Goal: Transaction & Acquisition: Purchase product/service

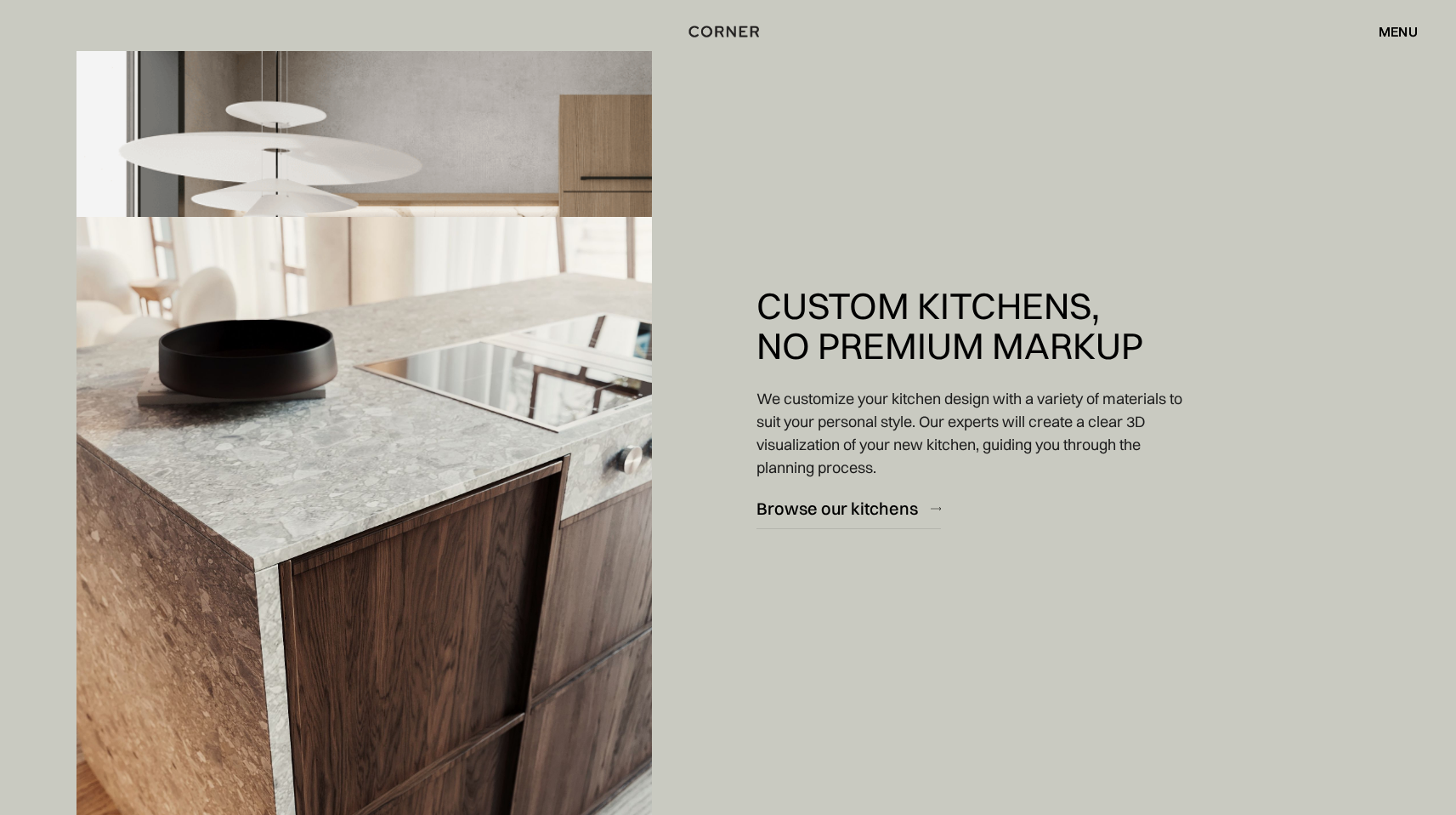
scroll to position [2056, 0]
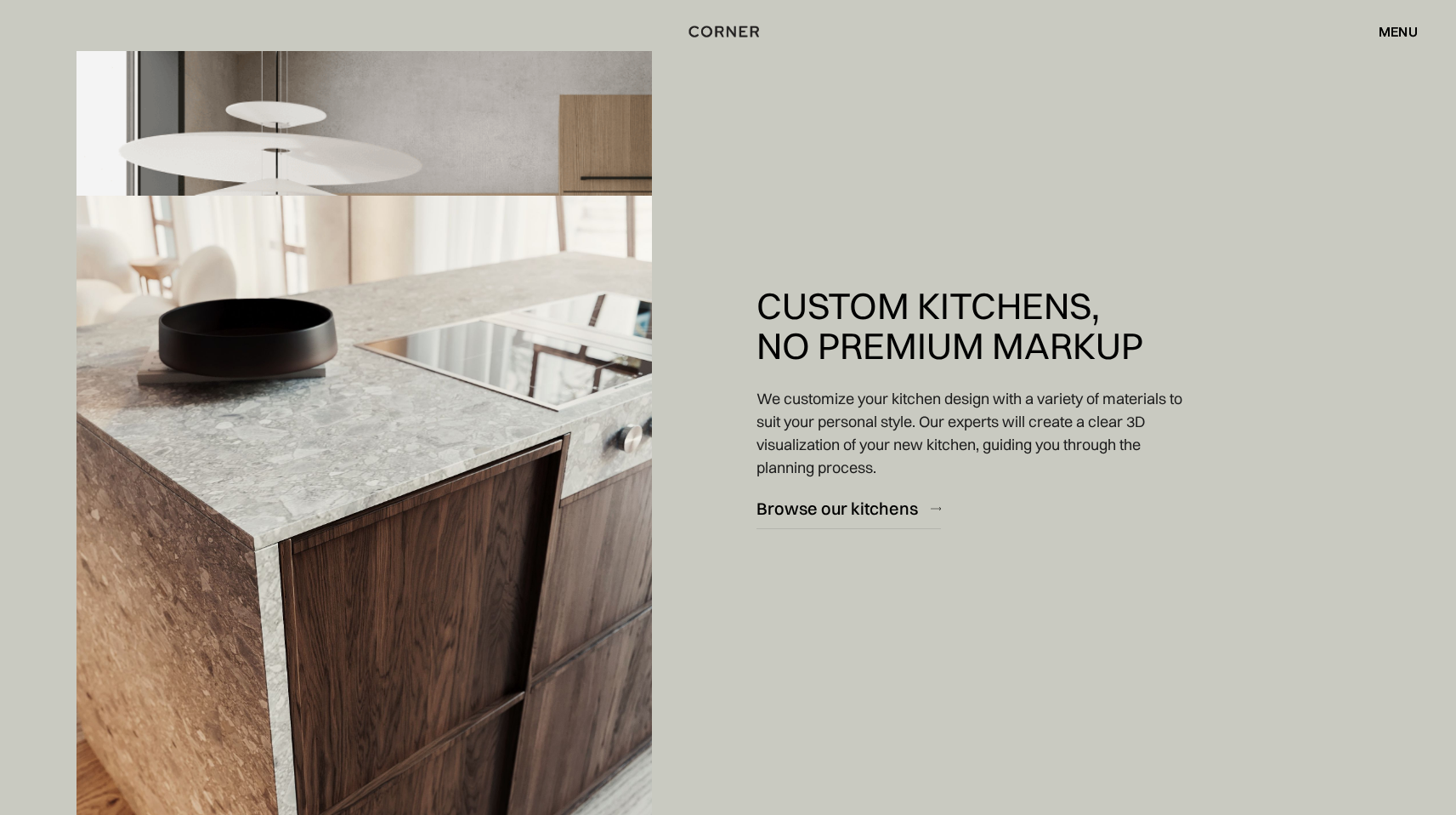
click at [1454, 188] on div "Custom Kitchens, No Premium Markup We customize your kitchen design with a vari…" at bounding box center [728, 551] width 1456 height 2444
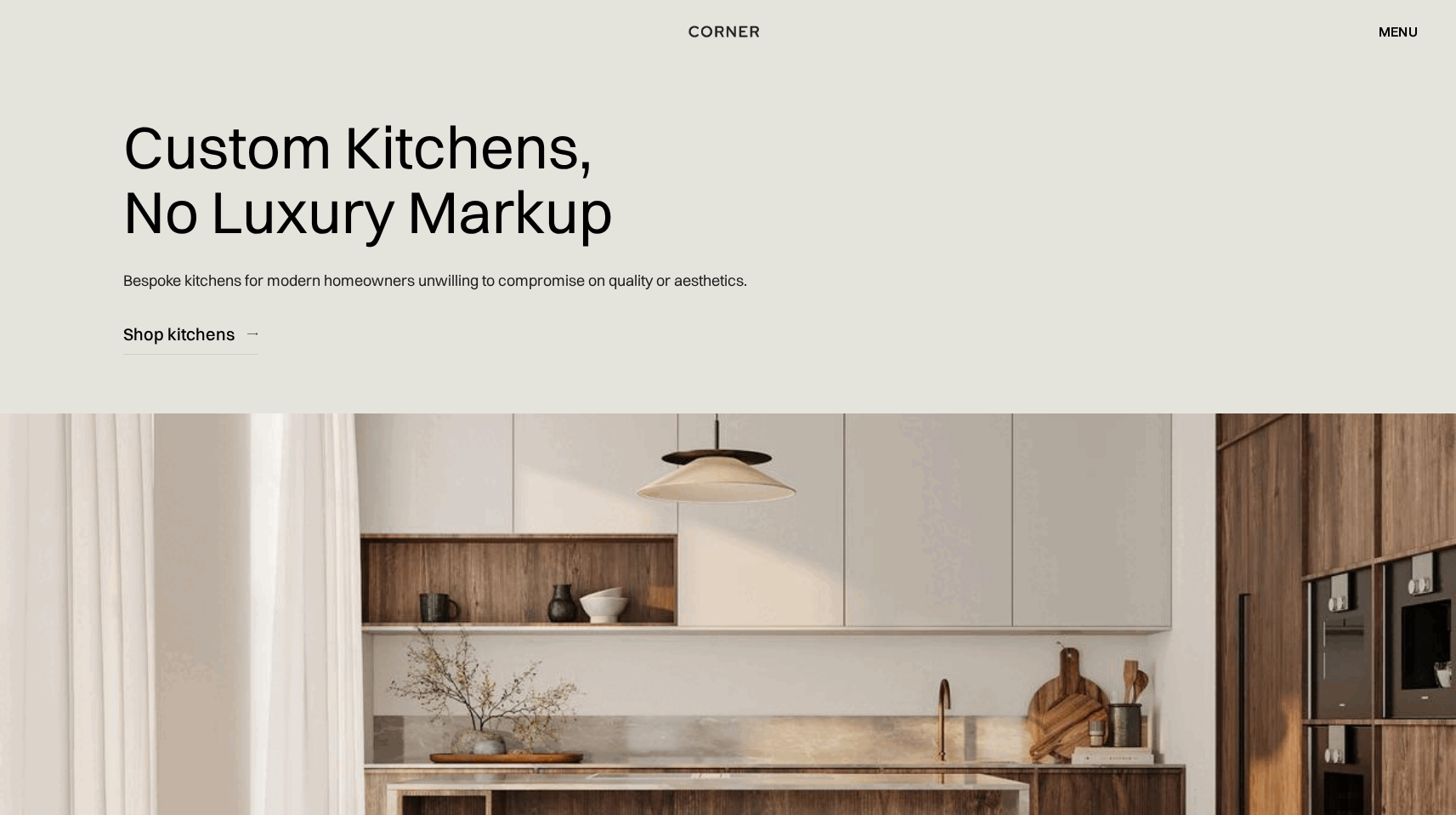
scroll to position [0, 0]
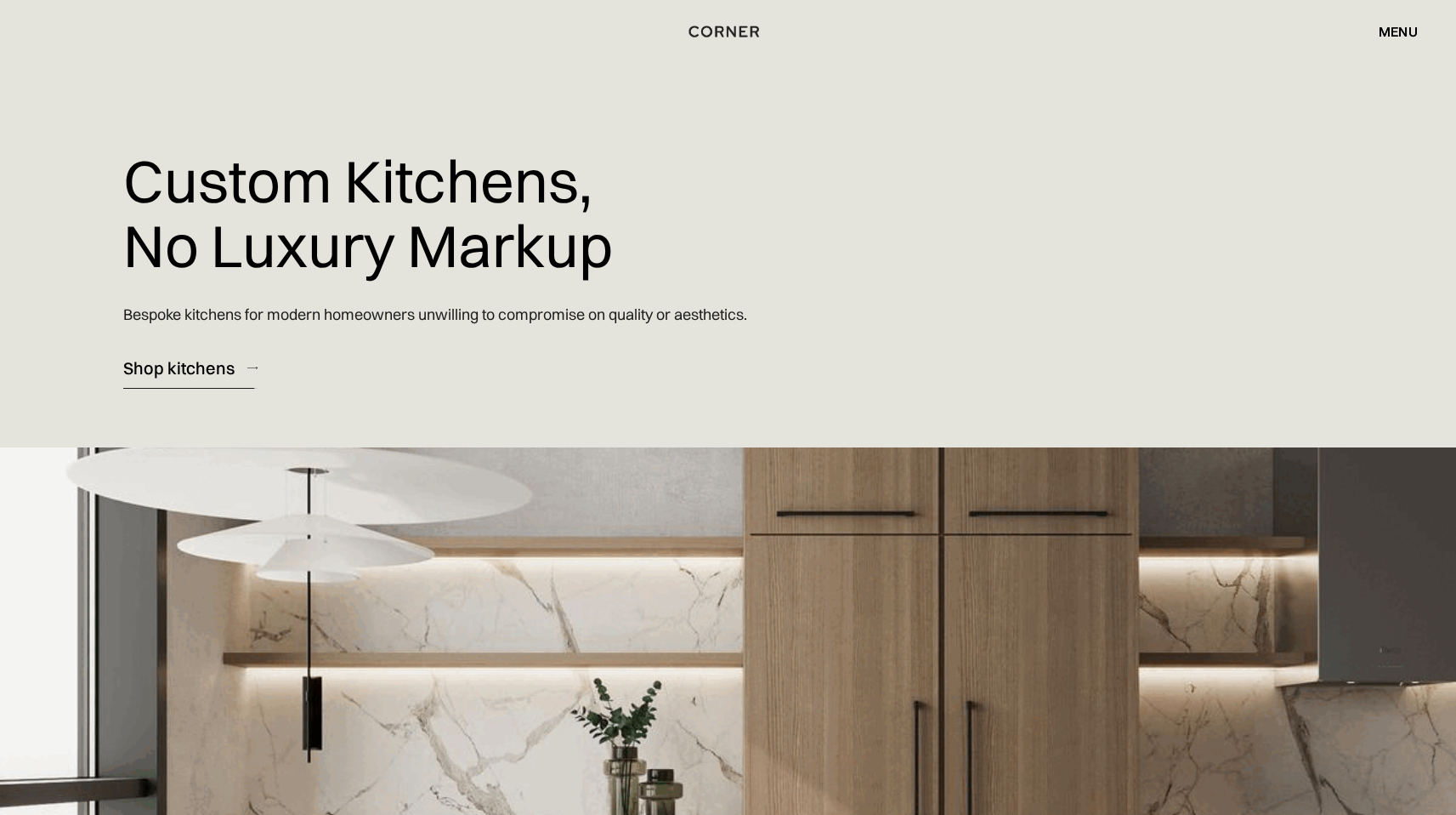
click at [210, 366] on div "Shop kitchens" at bounding box center [179, 368] width 111 height 23
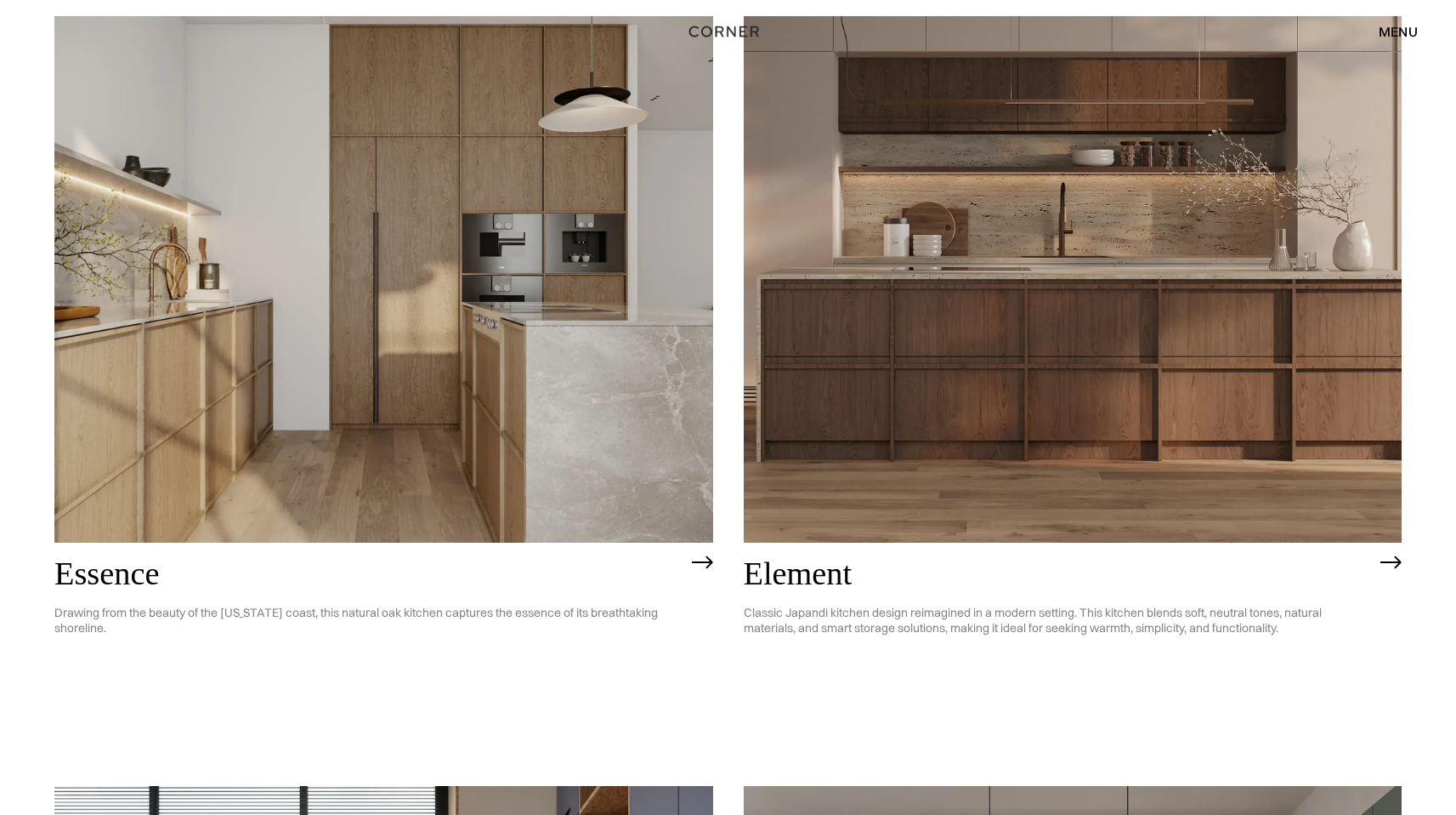
scroll to position [1026, 0]
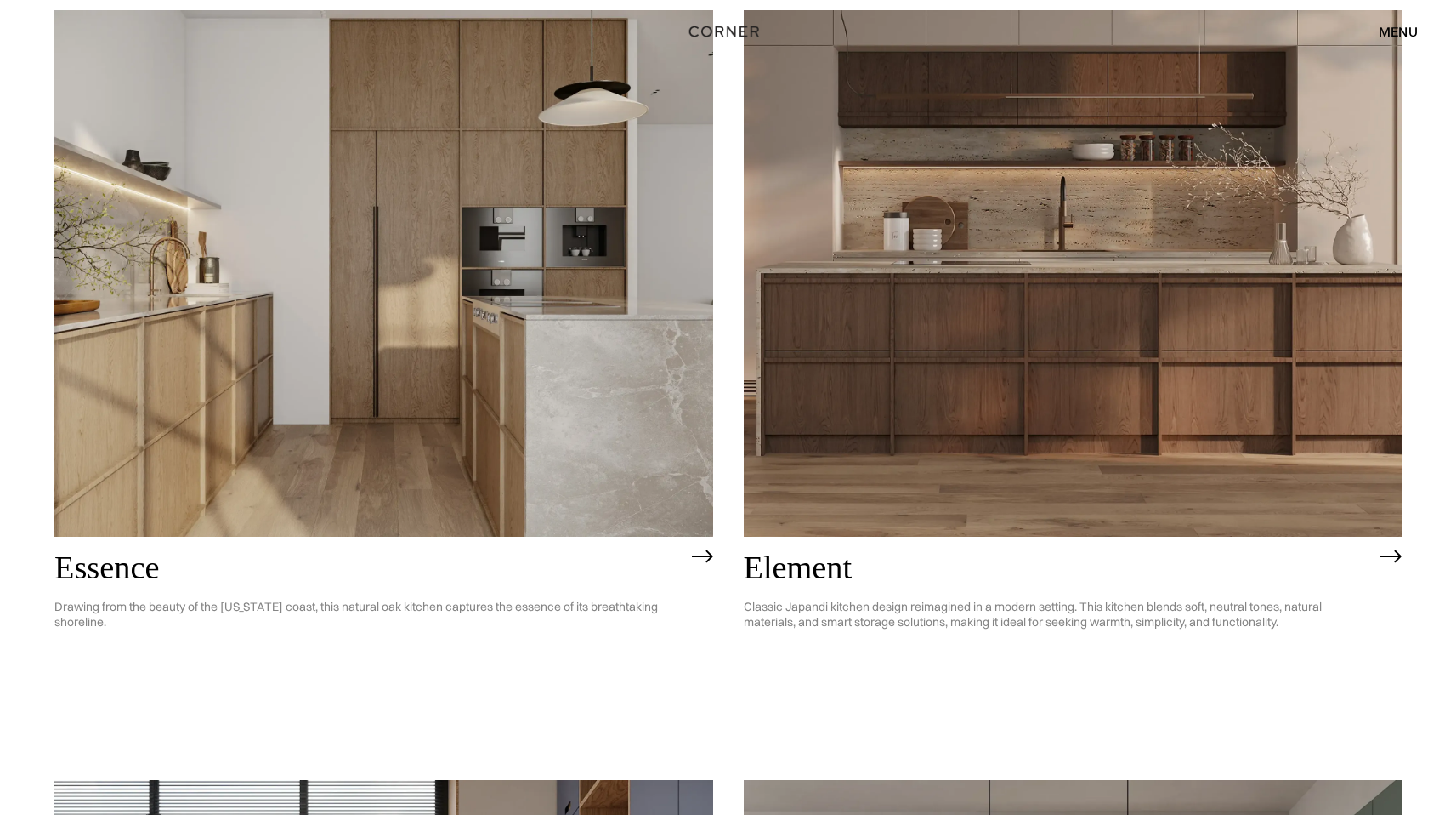
click at [1063, 246] on img at bounding box center [1073, 274] width 658 height 527
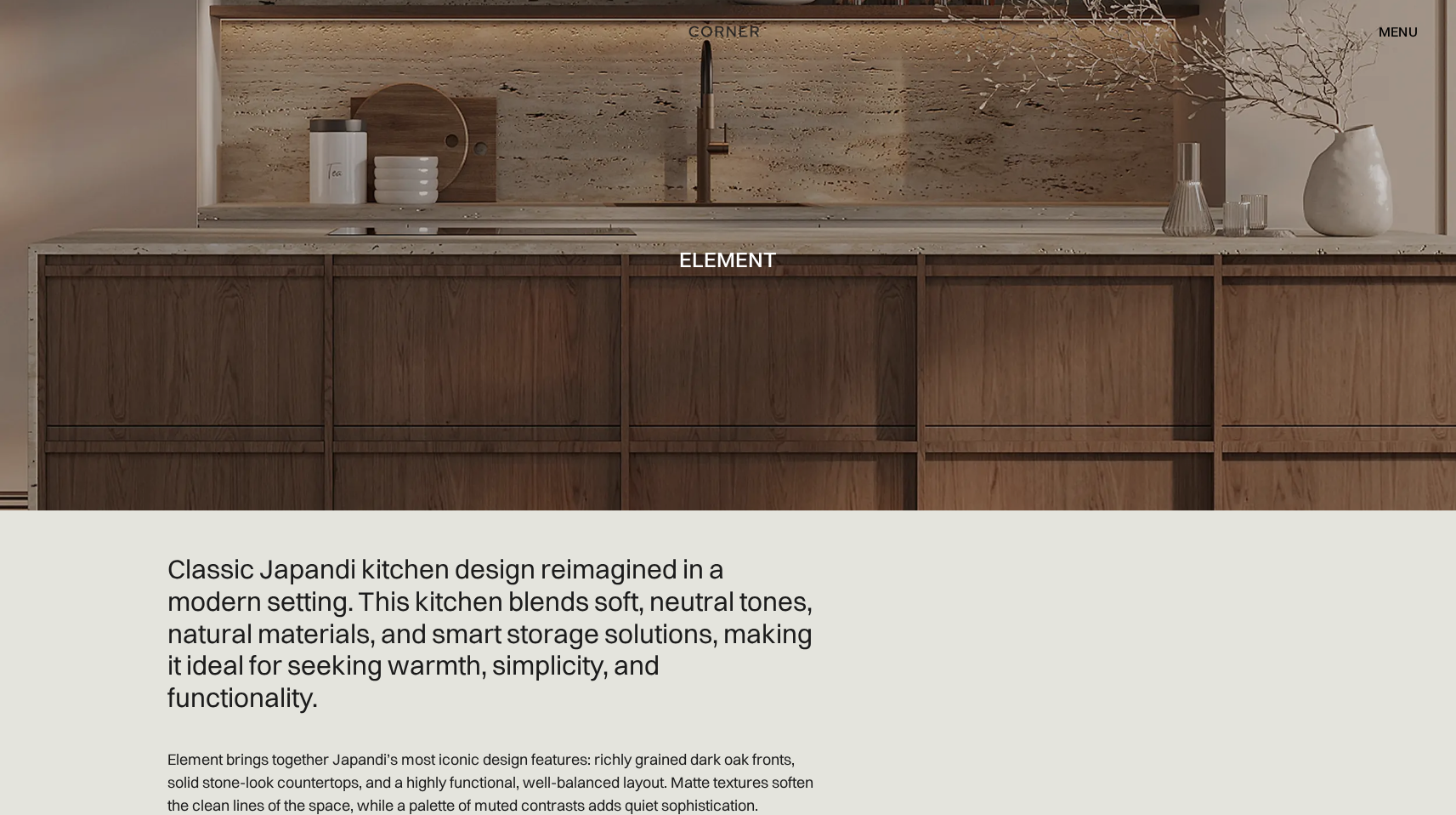
drag, startPoint x: 1469, startPoint y: 28, endPoint x: 1469, endPoint y: 5, distance: 23.0
click at [1455, 5] on html "Shop Kitchens Shop Kitchens How it works How it works Projects Projects Inspira…" at bounding box center [728, 408] width 1456 height 815
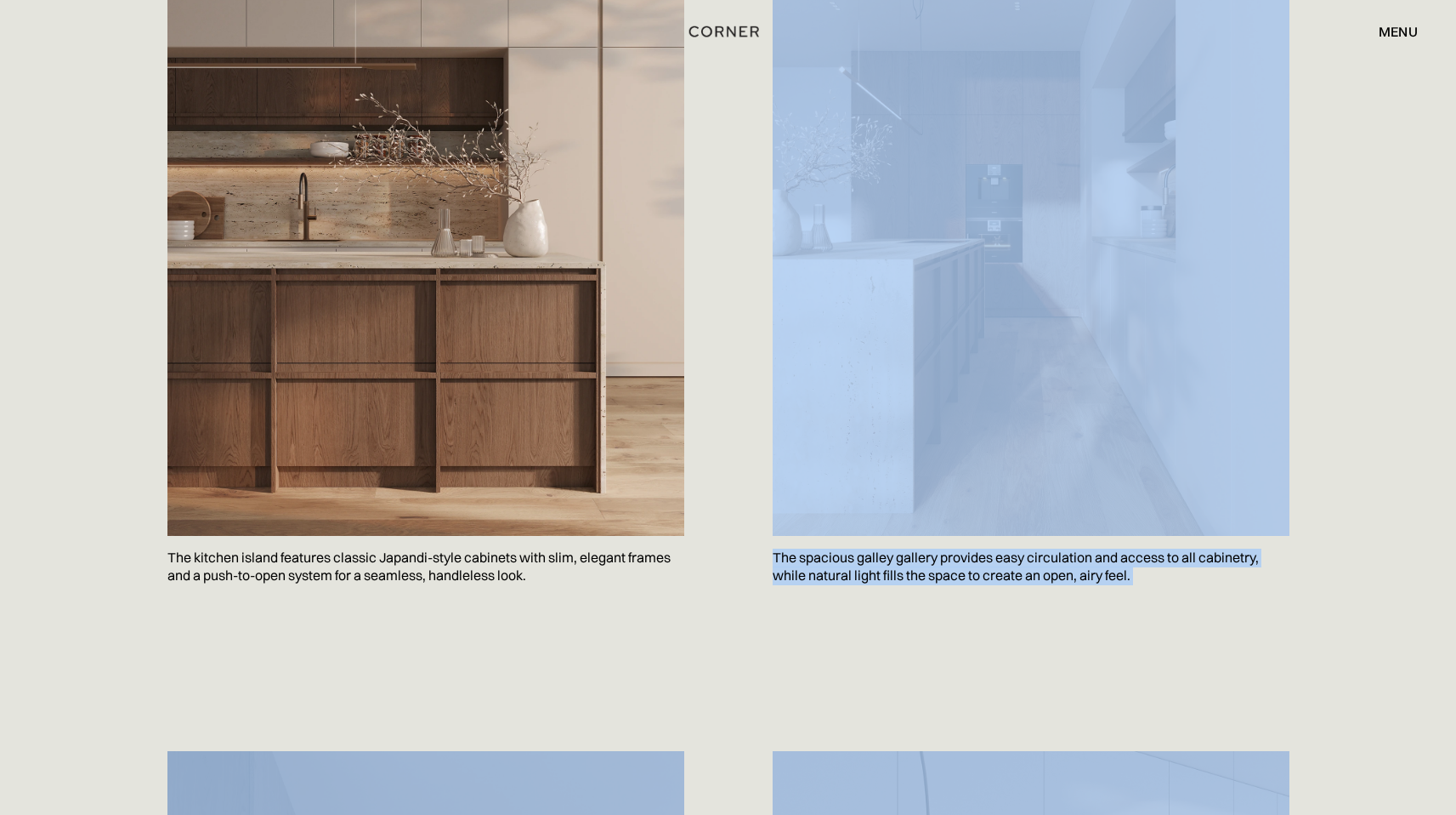
scroll to position [1284, 0]
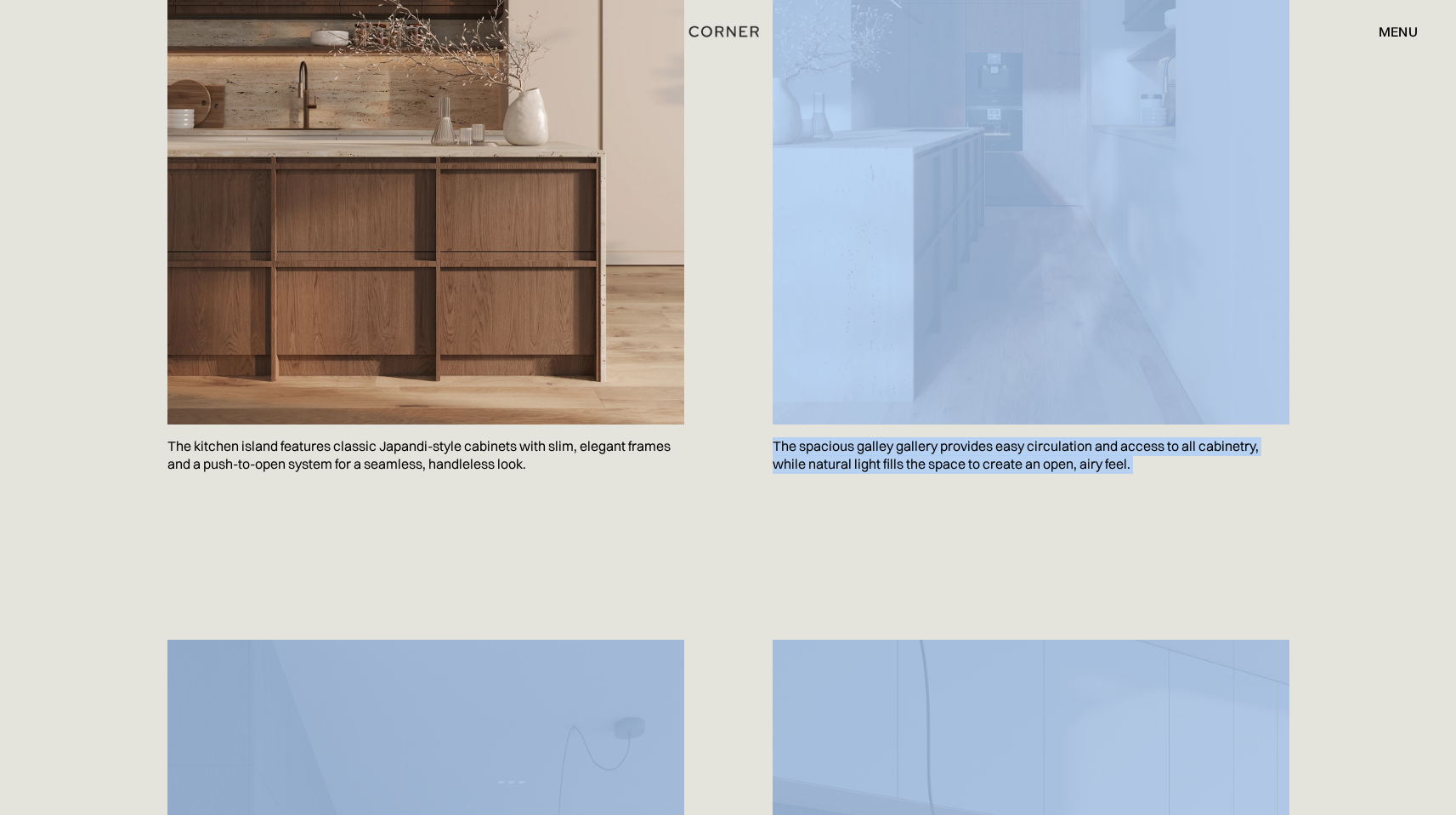
drag, startPoint x: 1469, startPoint y: 306, endPoint x: 1463, endPoint y: 154, distance: 152.1
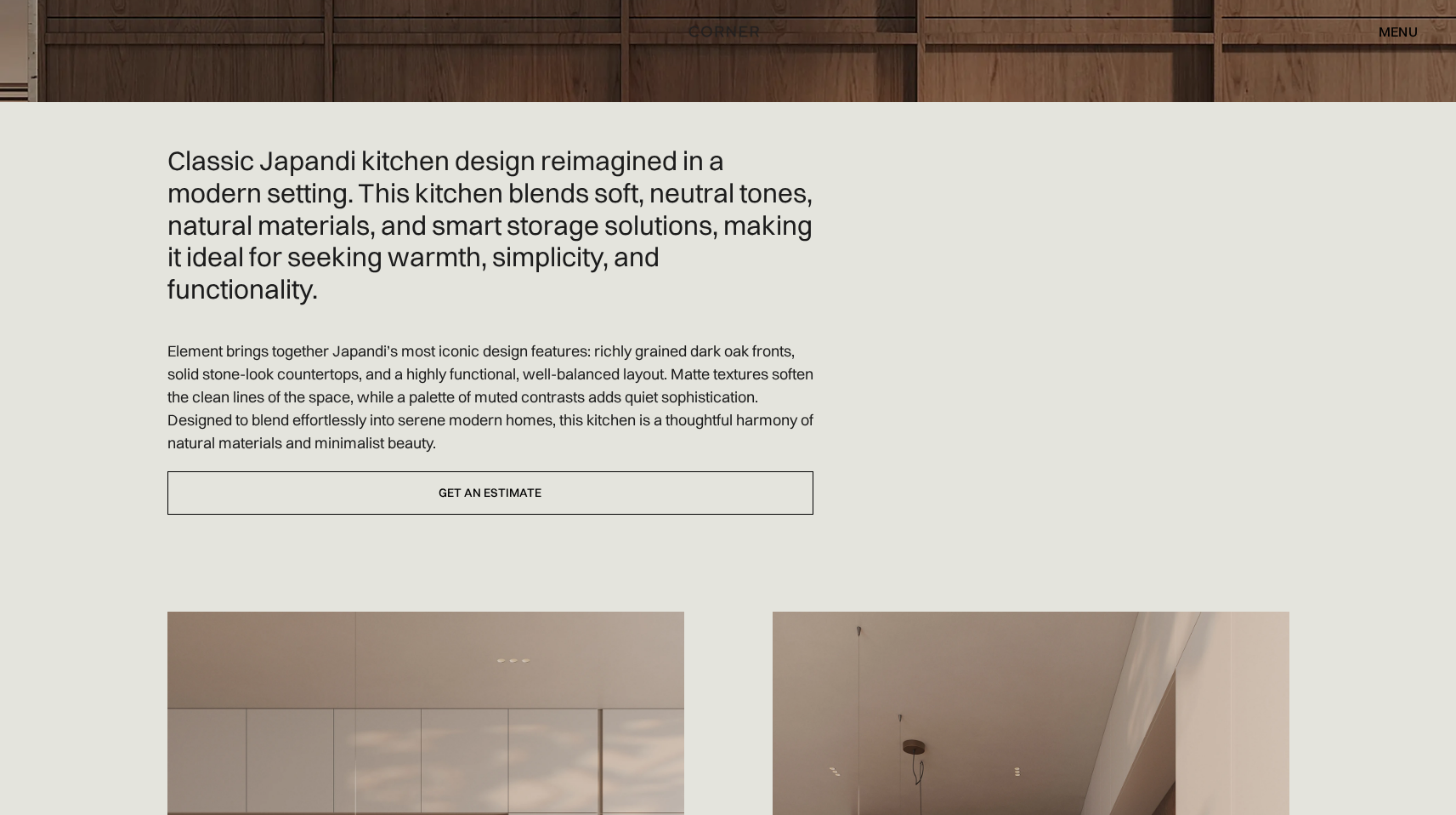
scroll to position [0, 0]
